Goal: Ask a question: Seek information or help from site administrators or community

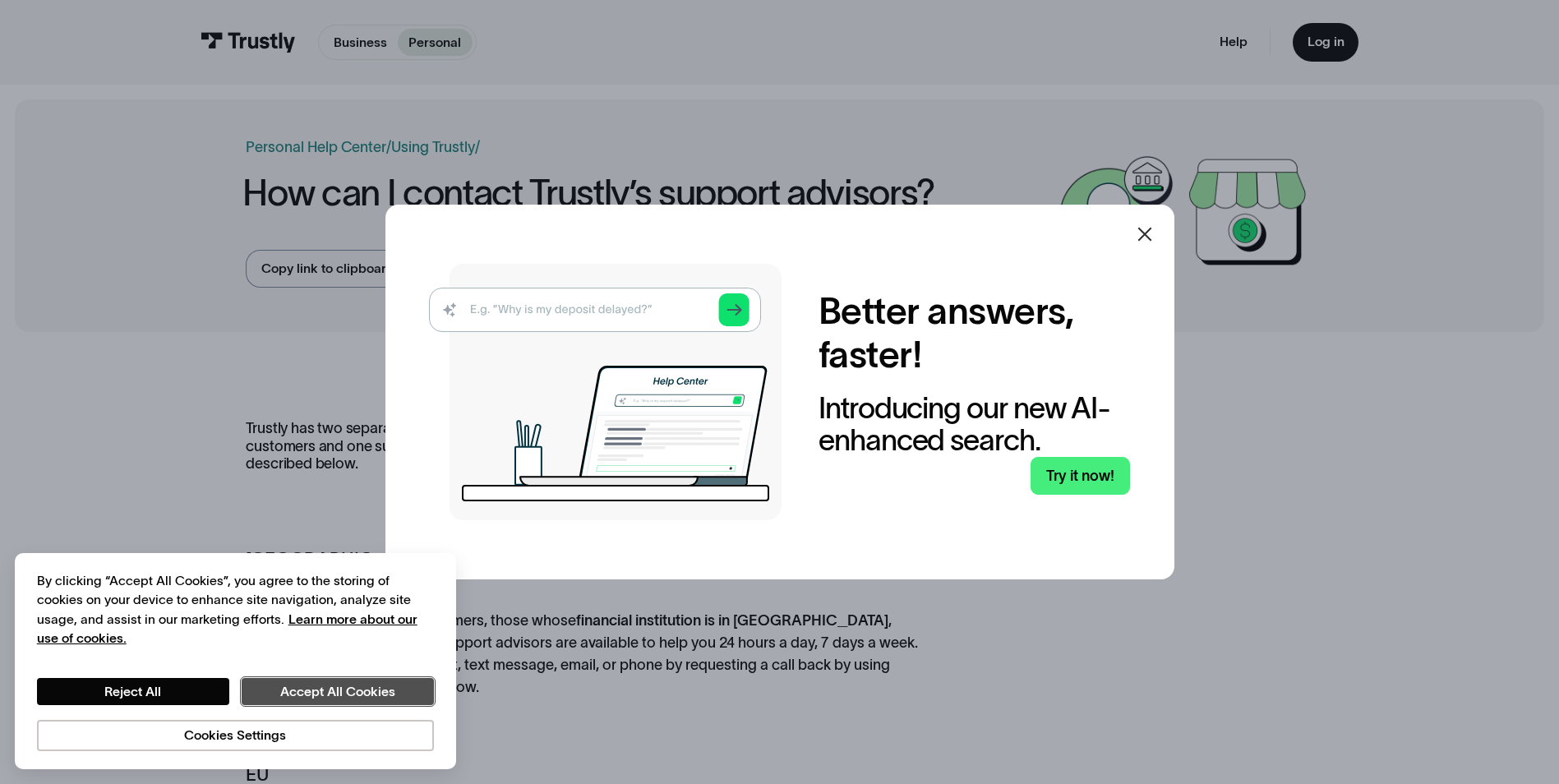
click at [320, 694] on button "Accept All Cookies" at bounding box center [338, 692] width 192 height 28
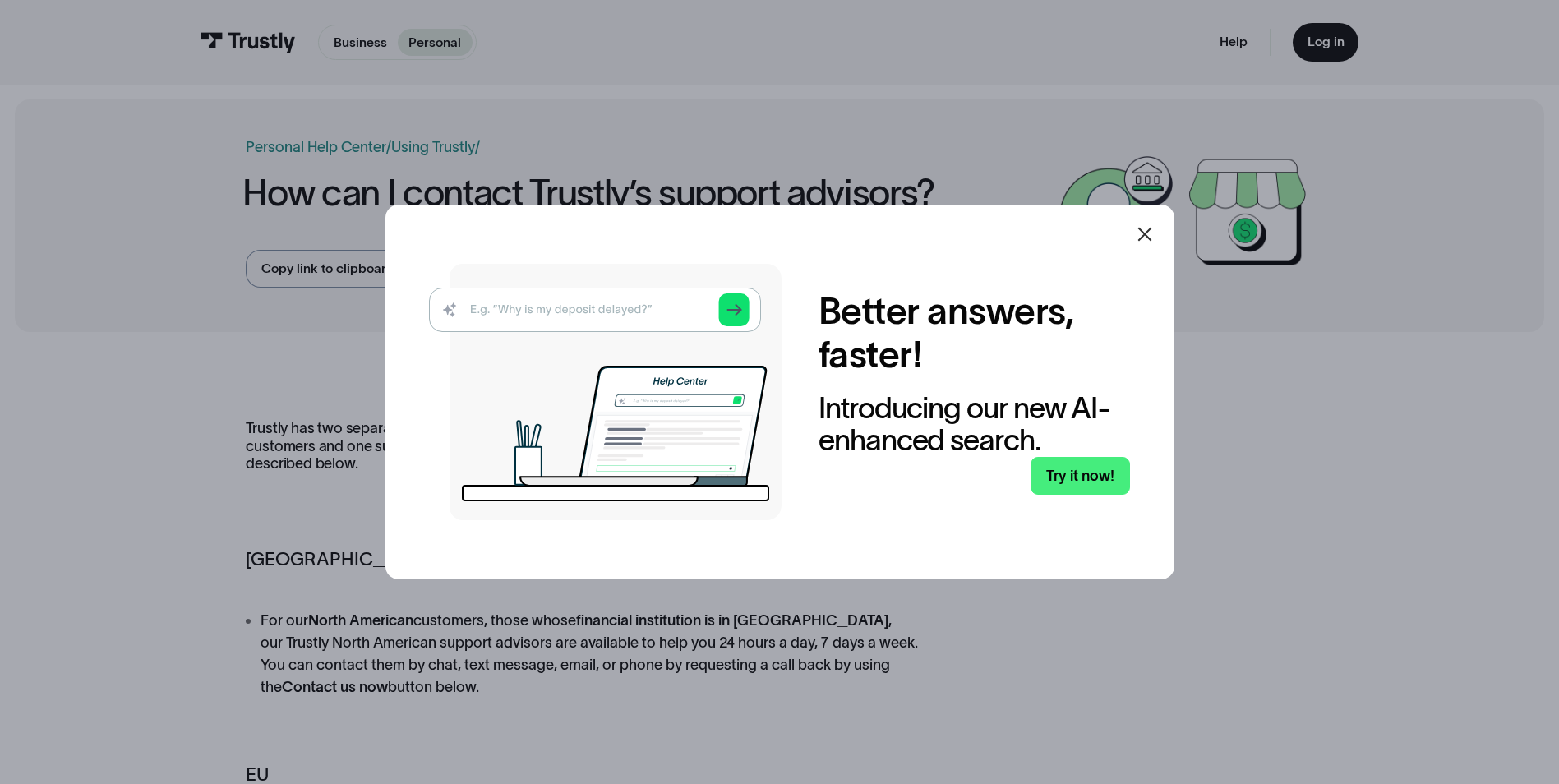
click at [1155, 232] on icon at bounding box center [1145, 234] width 20 height 20
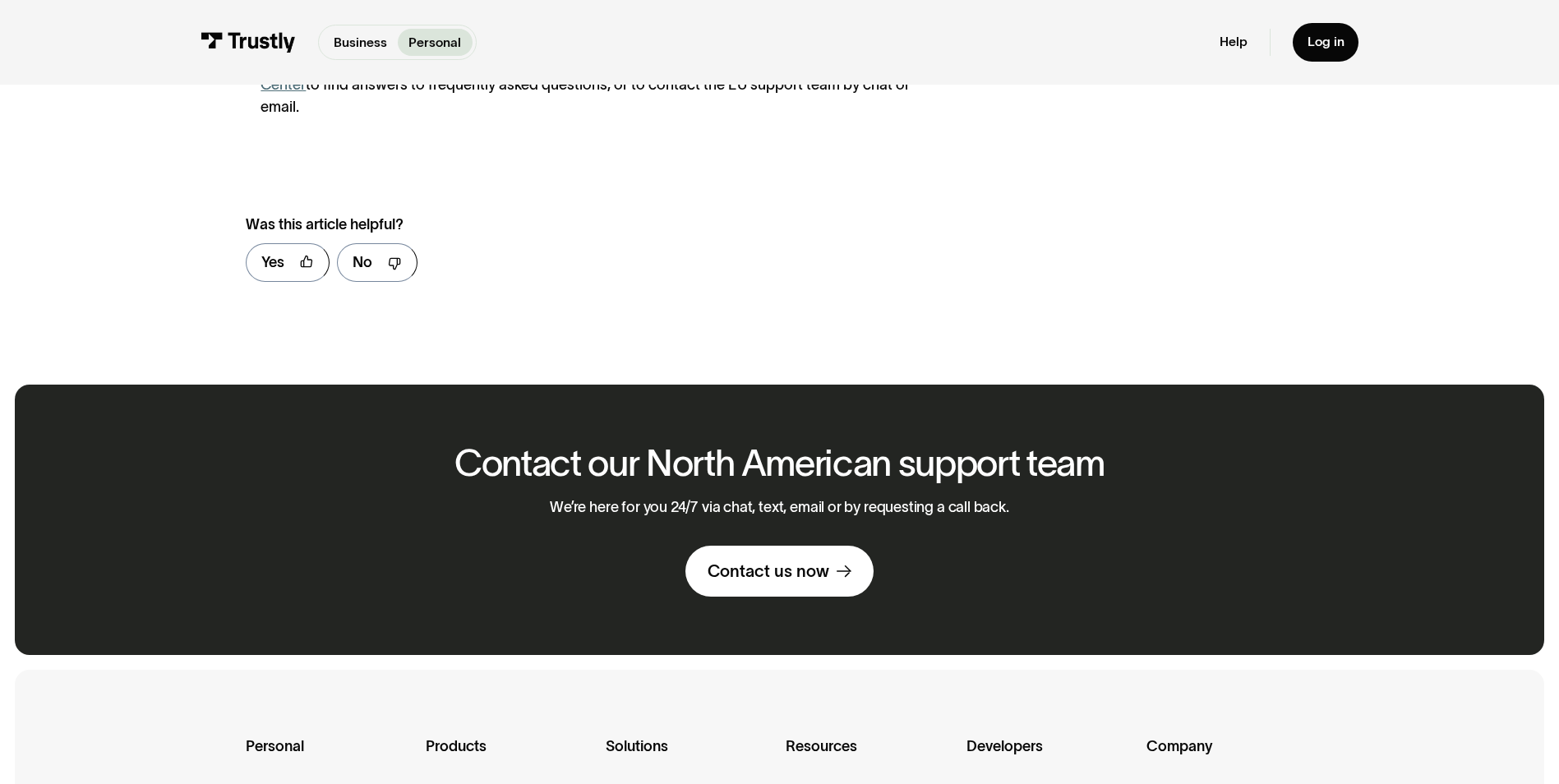
scroll to position [822, 0]
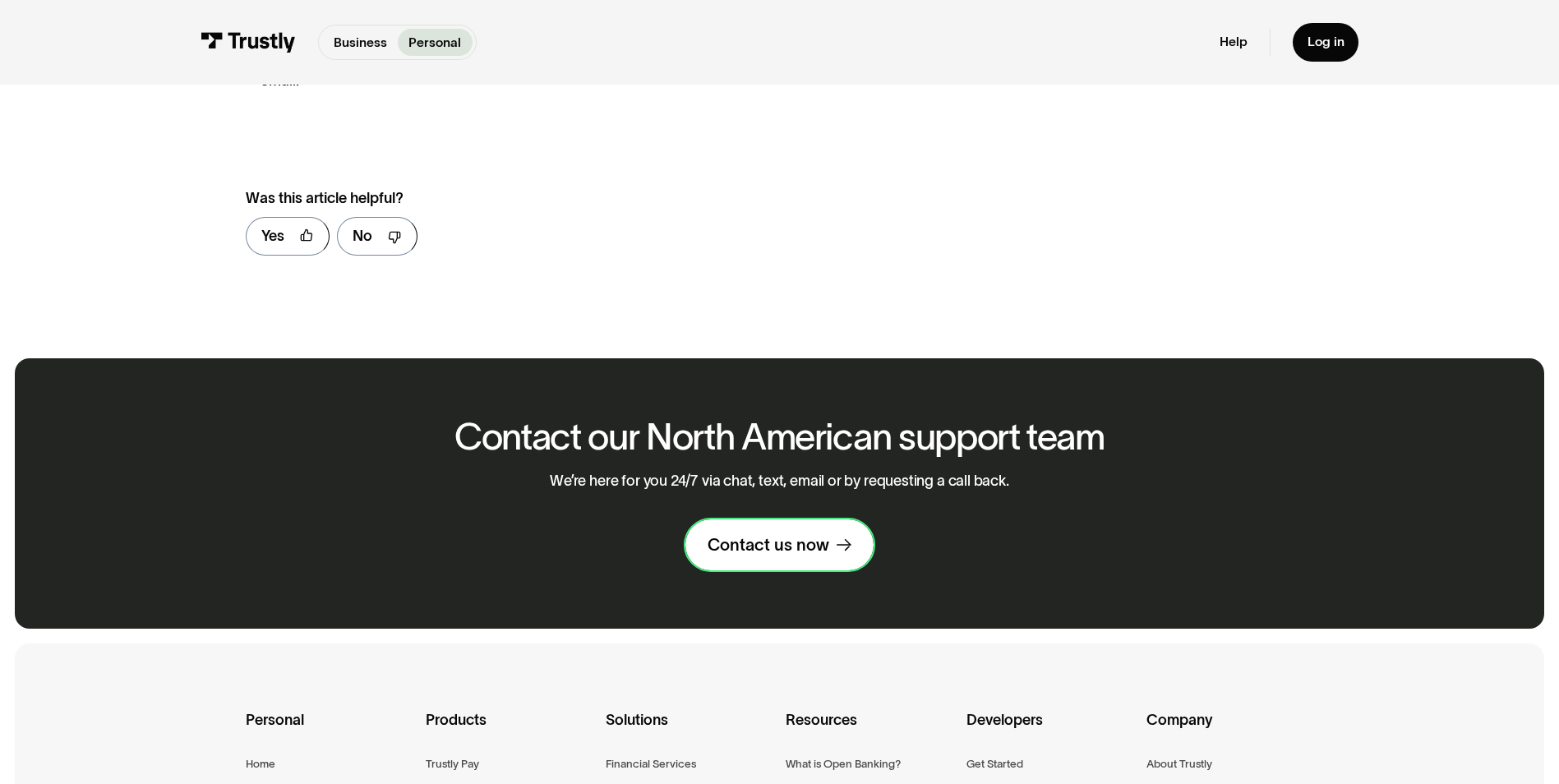
click at [777, 534] on div "Contact us now" at bounding box center [768, 544] width 122 height 21
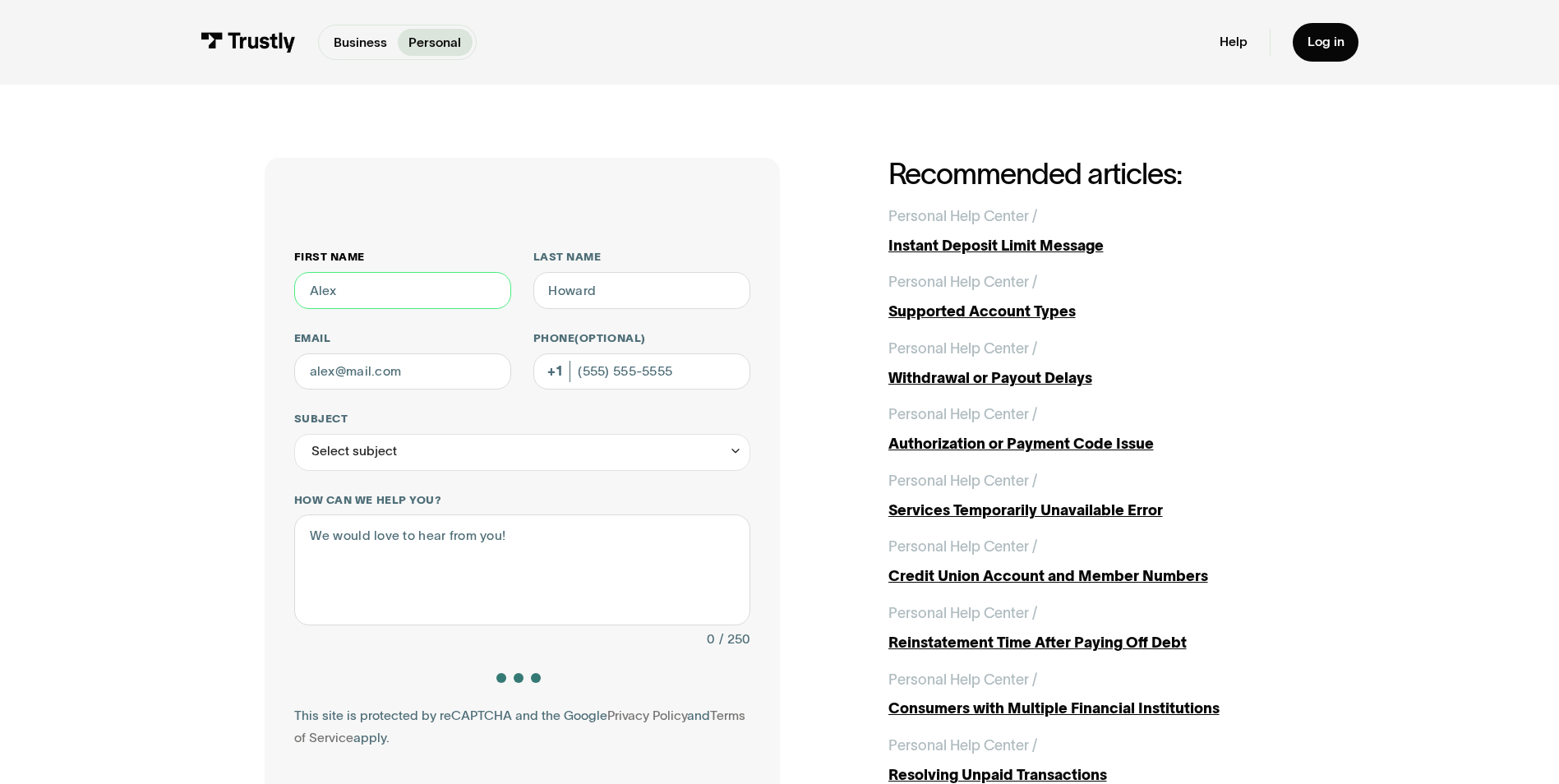
click at [436, 288] on input "First name" at bounding box center [402, 290] width 217 height 37
click at [399, 294] on input "First name" at bounding box center [402, 290] width 217 height 37
type input "[PERSON_NAME]"
type input "[EMAIL_ADDRESS][DOMAIN_NAME]"
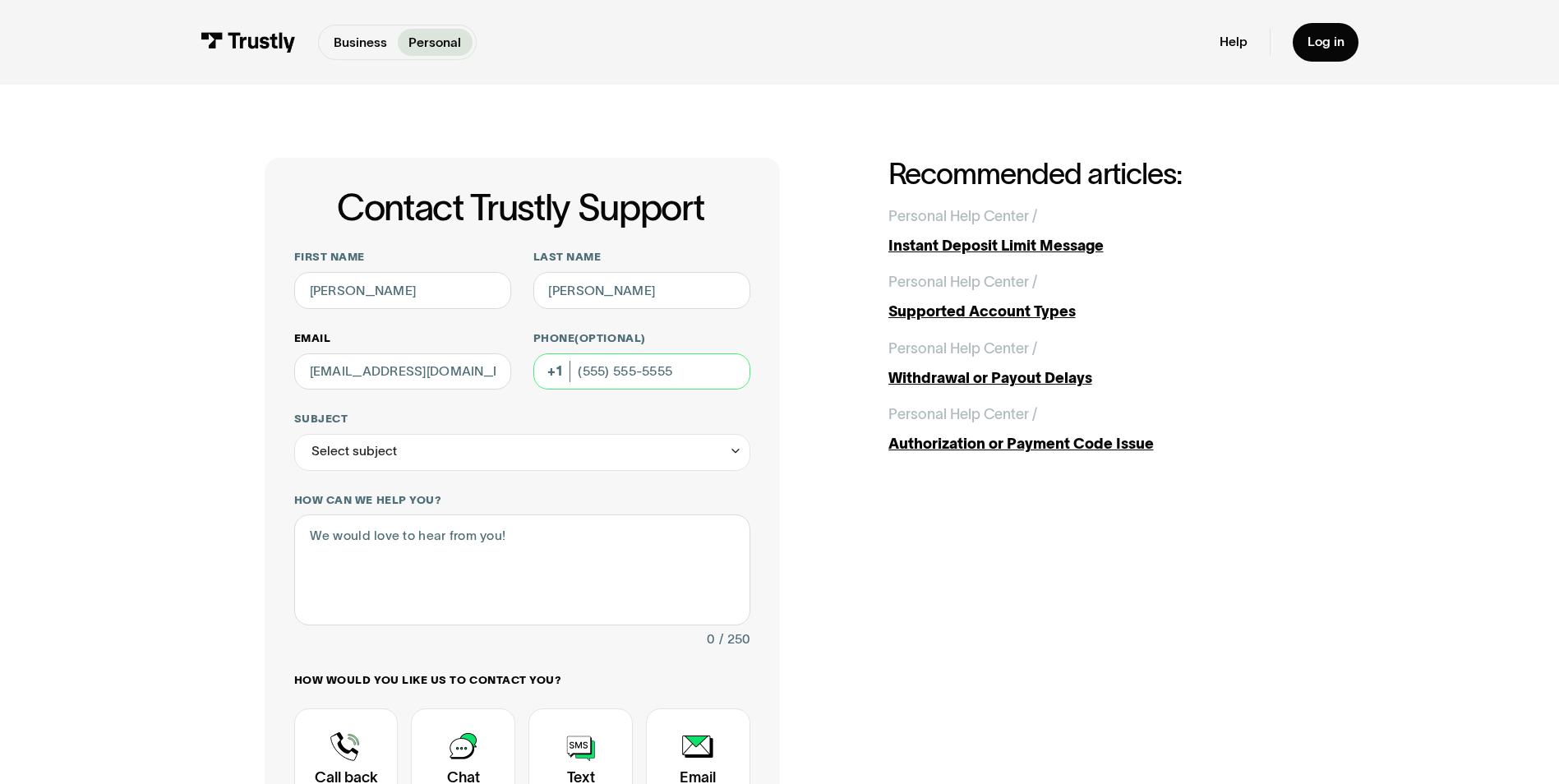
drag, startPoint x: 700, startPoint y: 372, endPoint x: 500, endPoint y: 371, distance: 200.0
click at [500, 371] on div "First name [PERSON_NAME] Last name [PERSON_NAME] Email [EMAIL_ADDRESS][DOMAIN_N…" at bounding box center [521, 574] width 456 height 649
click at [424, 462] on div "Select subject" at bounding box center [521, 452] width 456 height 37
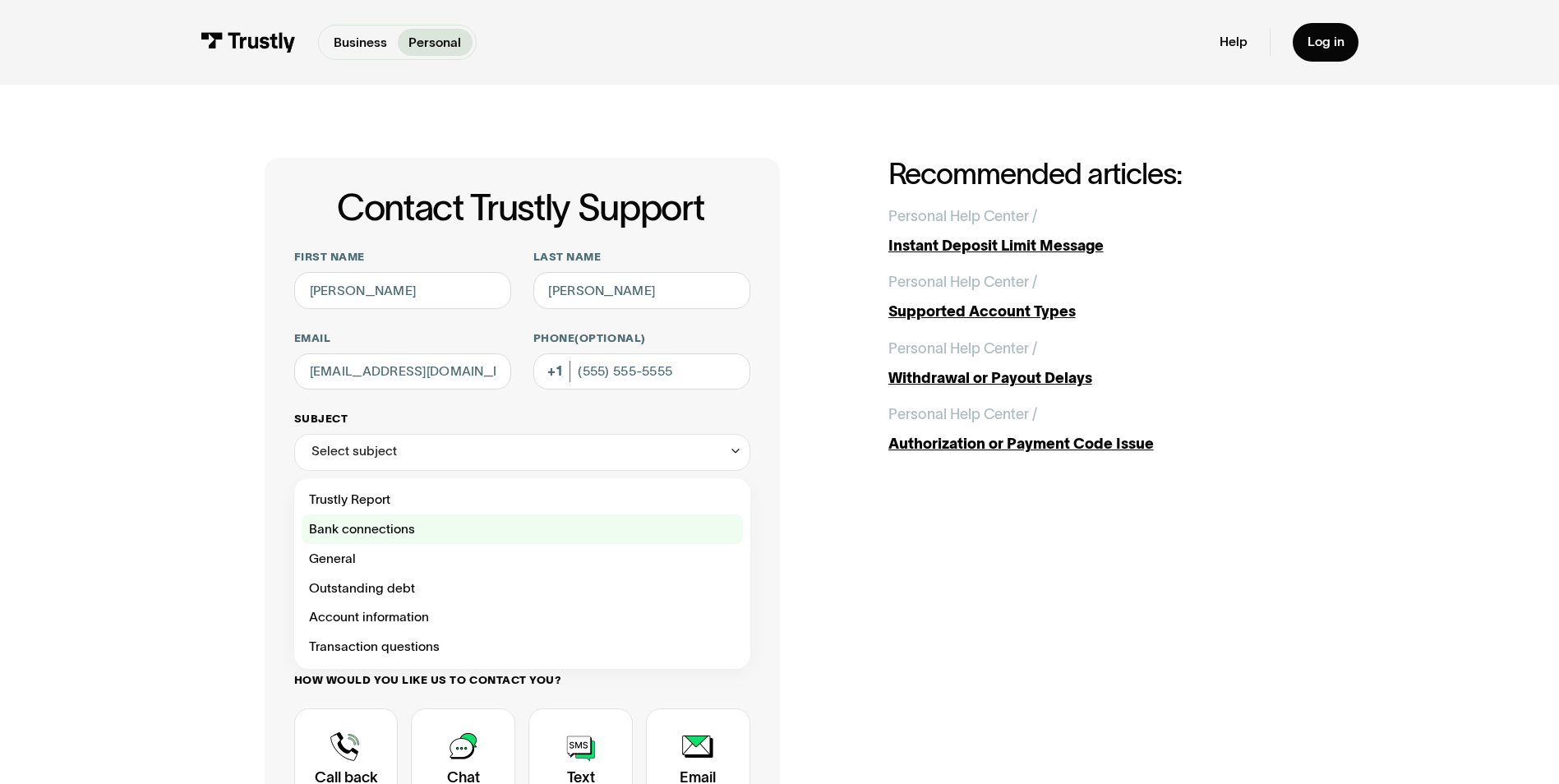
click at [404, 531] on div "Contact Trustly Support" at bounding box center [522, 529] width 441 height 29
type input "**********"
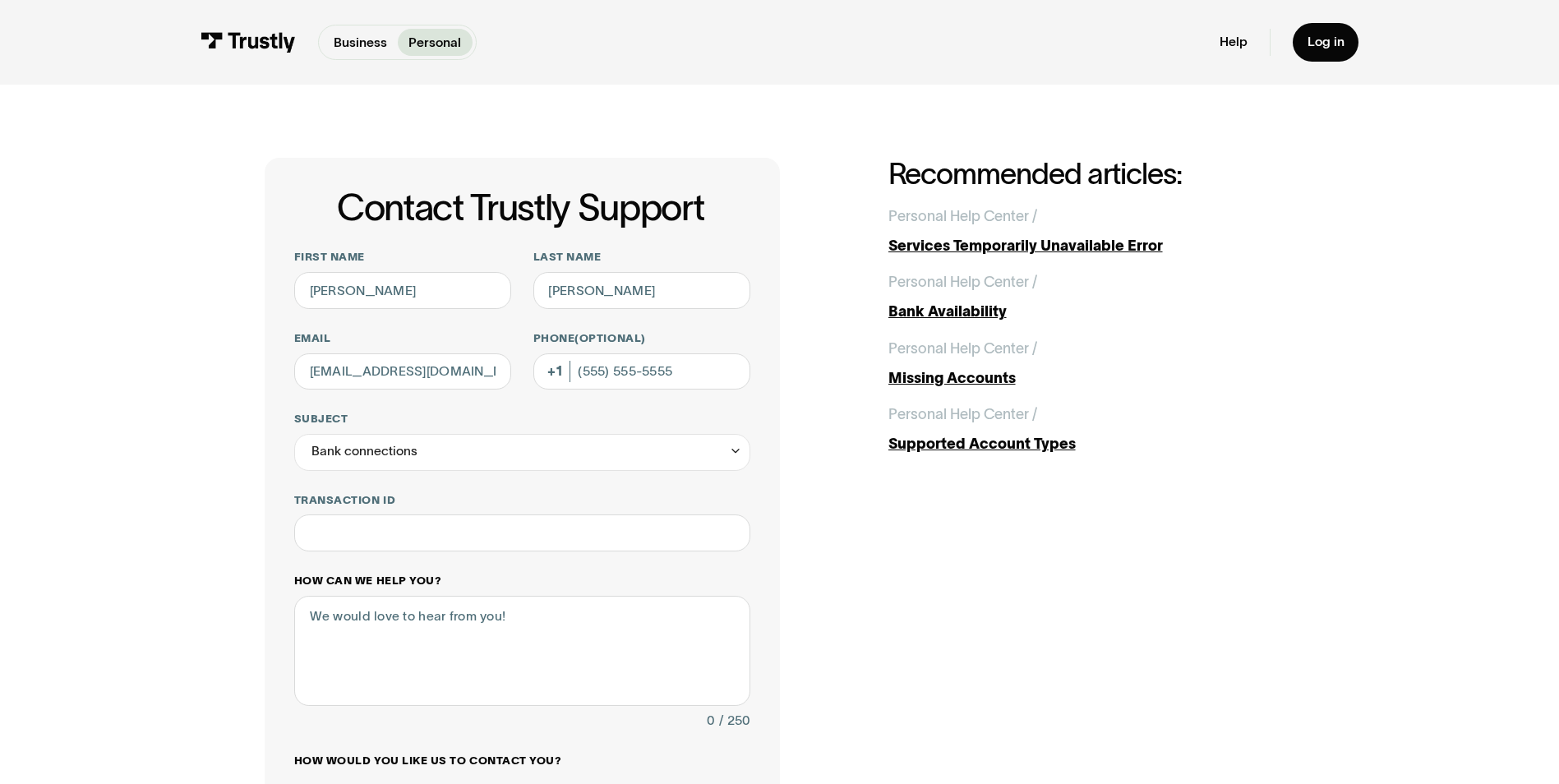
scroll to position [82, 0]
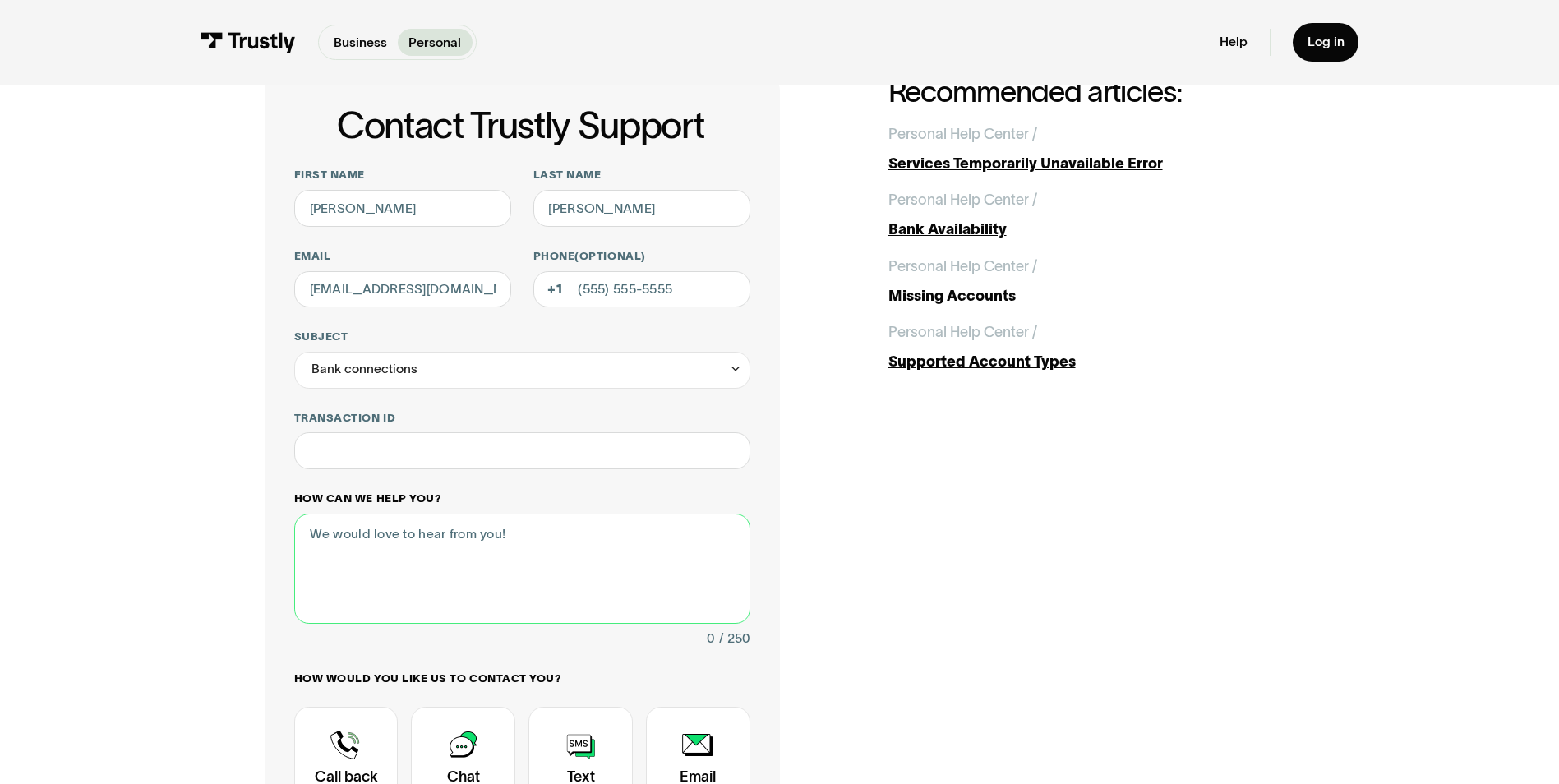
click at [444, 550] on textarea "How can we help you?" at bounding box center [521, 568] width 456 height 110
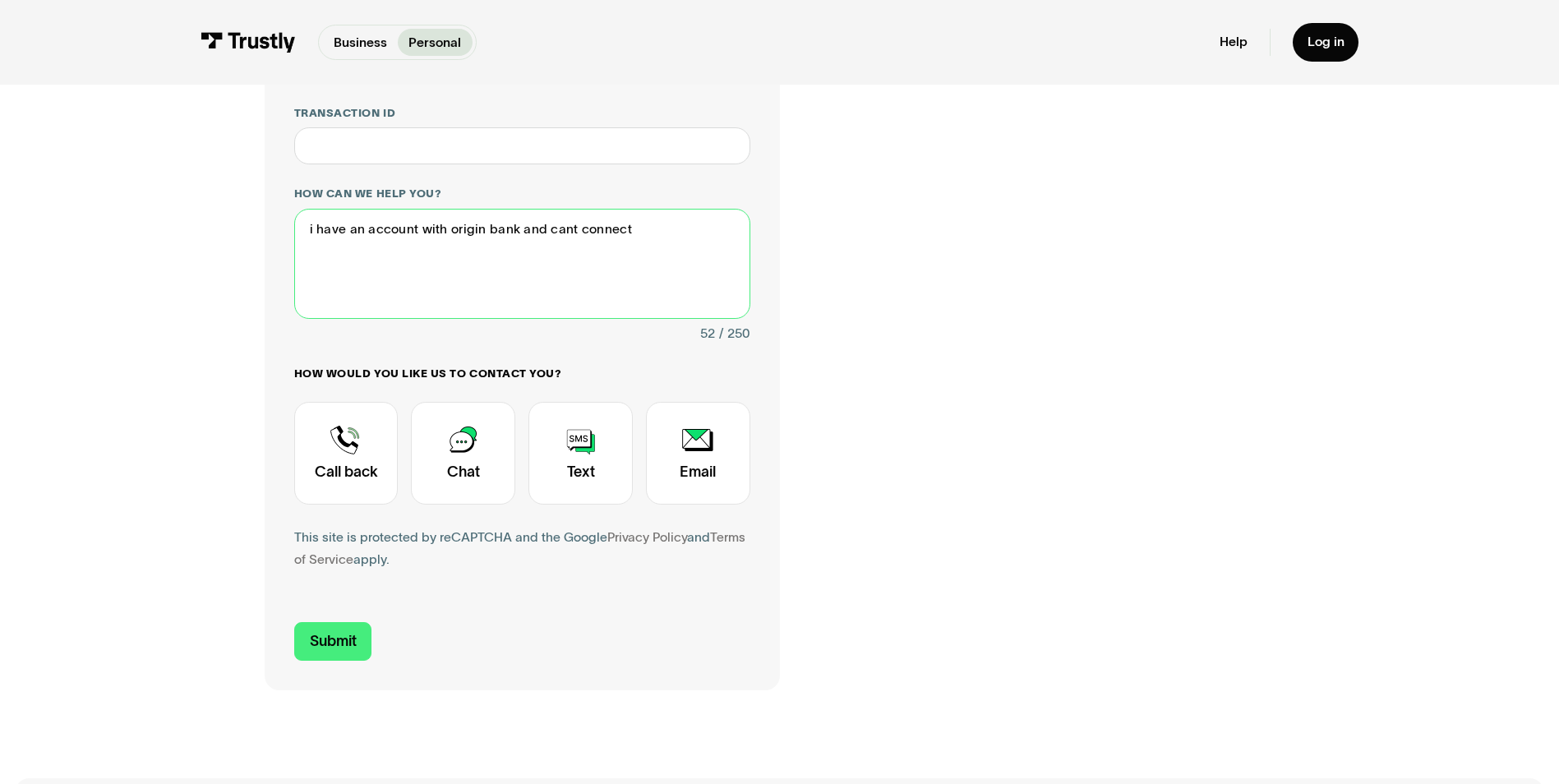
scroll to position [493, 0]
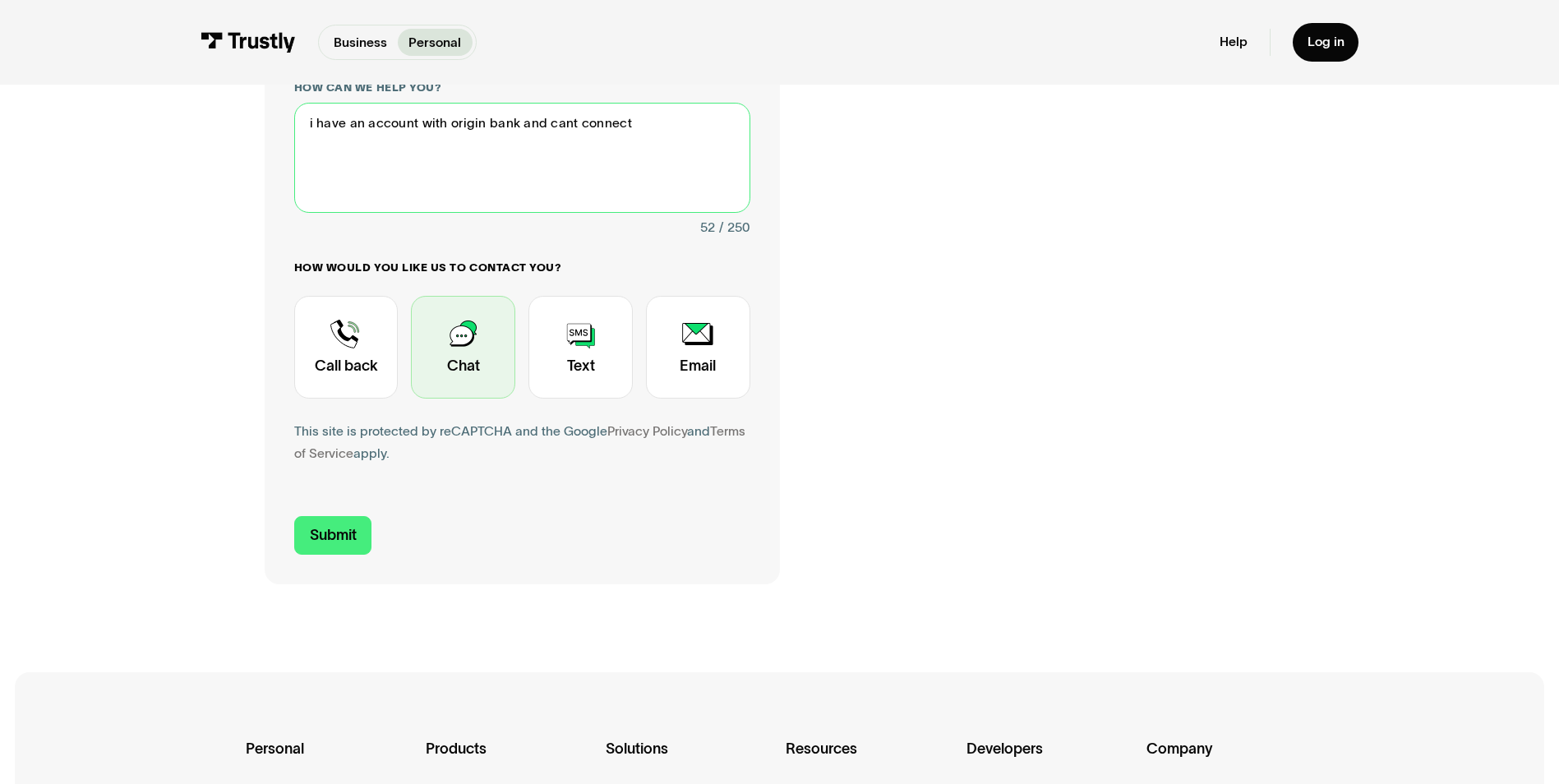
type textarea "i have an account with origin bank and cant connect"
click at [458, 339] on div "Contact Trustly Support" at bounding box center [463, 347] width 104 height 102
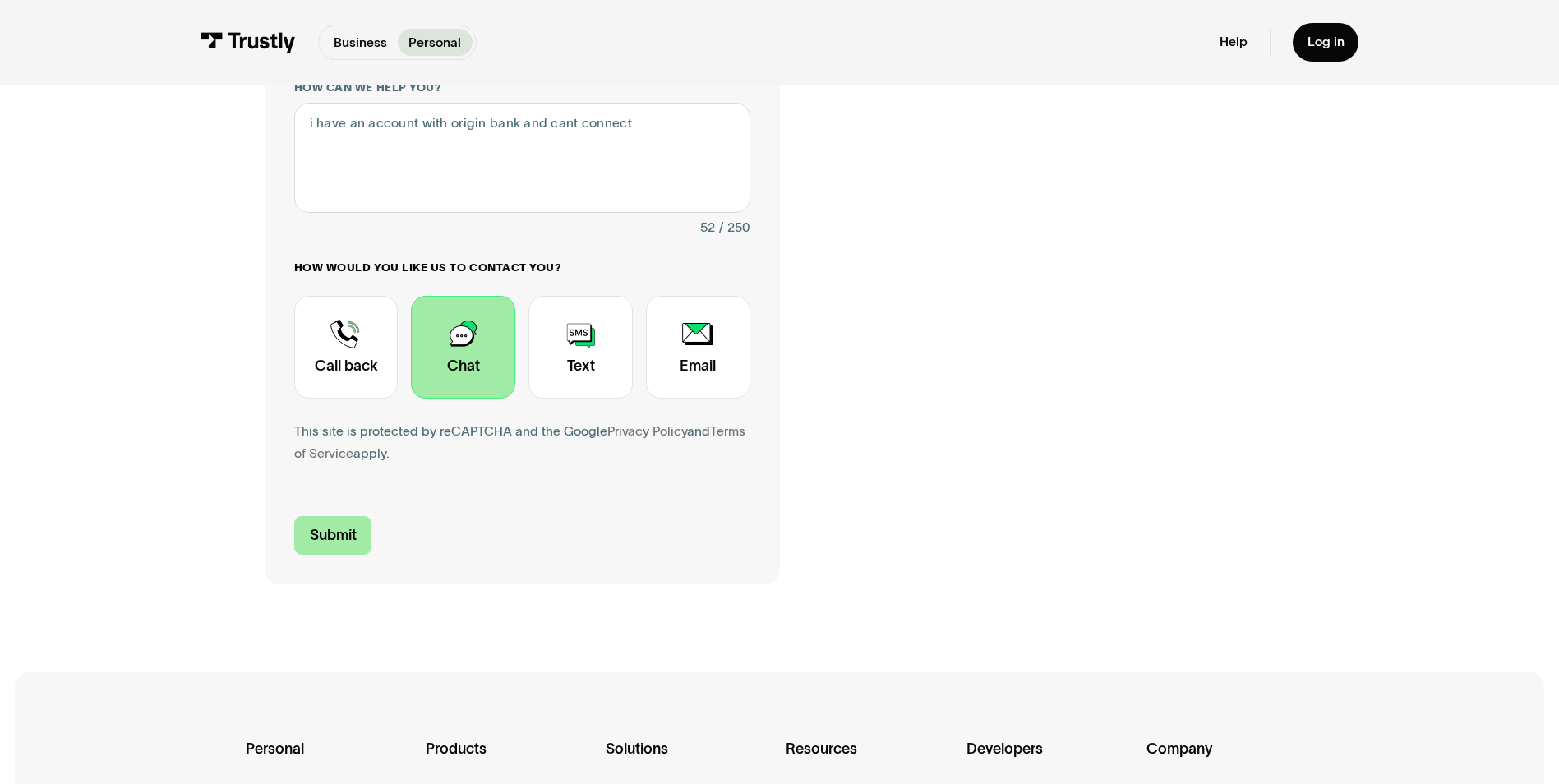
click at [342, 541] on input "Submit" at bounding box center [332, 535] width 78 height 38
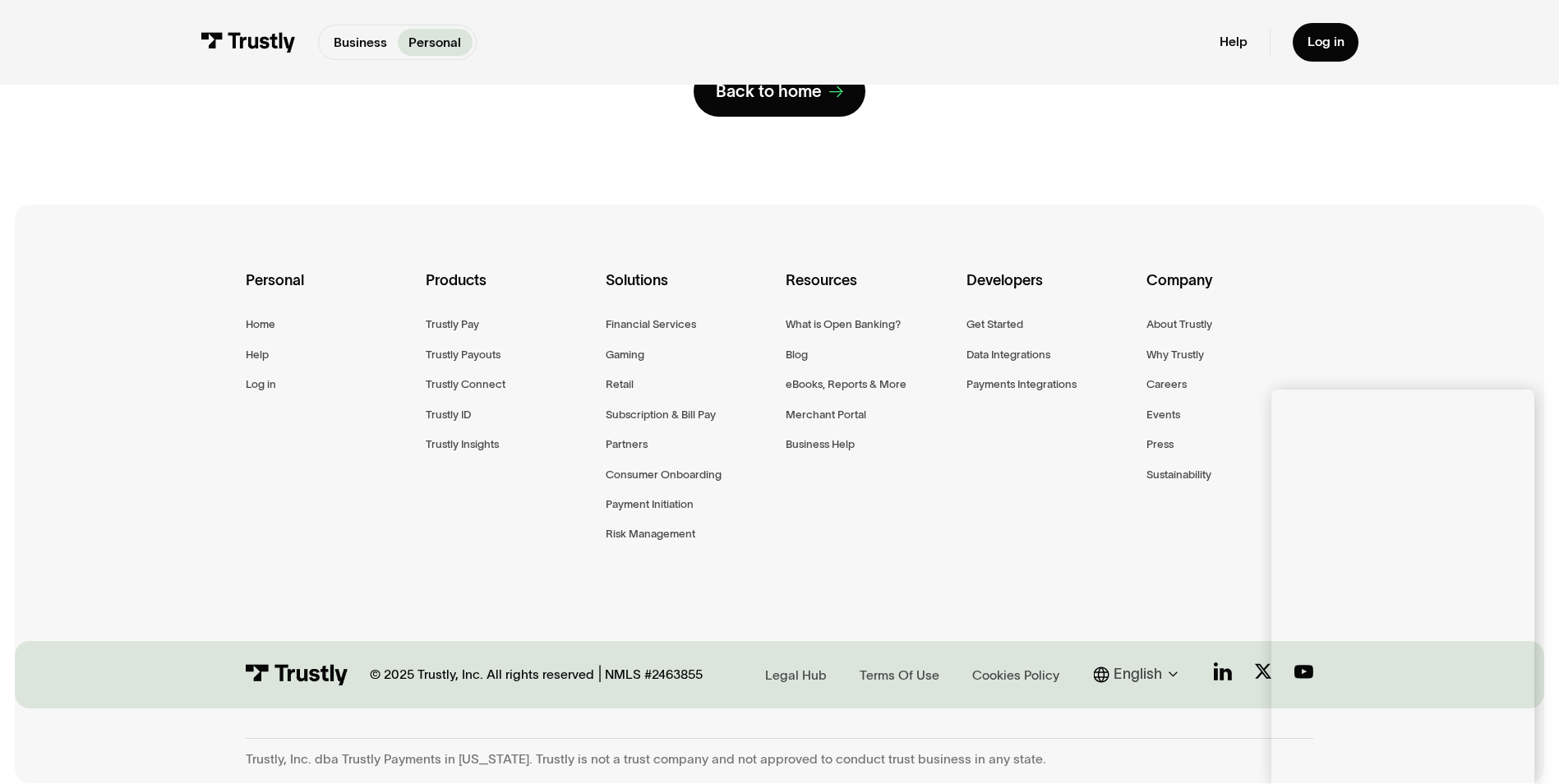
scroll to position [0, 0]
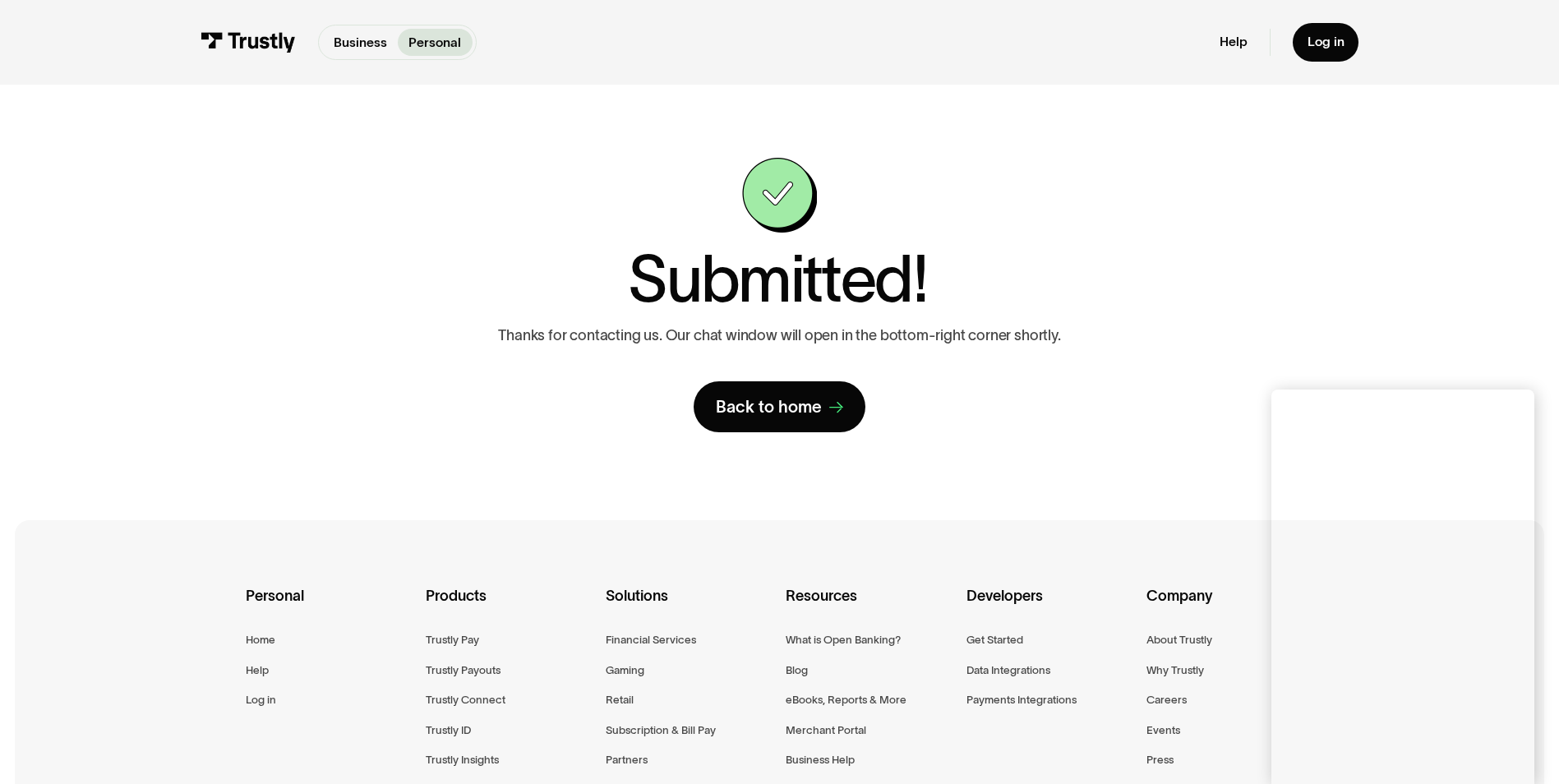
click at [1302, 270] on div "**********" at bounding box center [780, 295] width 1486 height 421
